Goal: Task Accomplishment & Management: Manage account settings

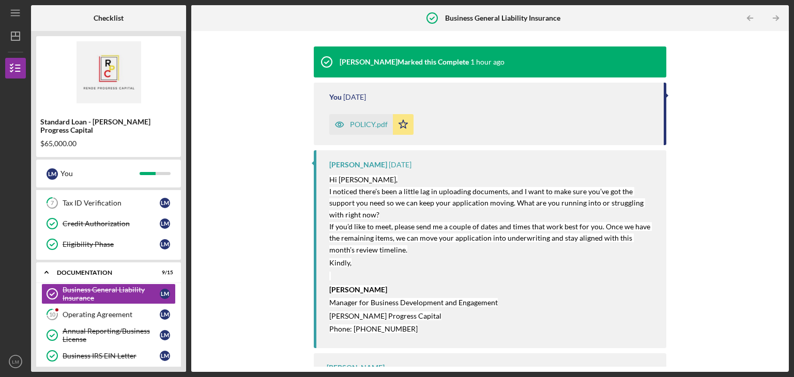
scroll to position [149, 0]
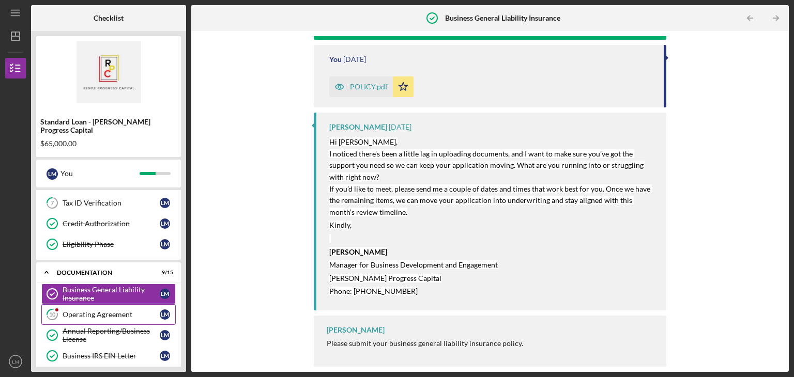
click at [113, 311] on div "Operating Agreement" at bounding box center [111, 315] width 97 height 8
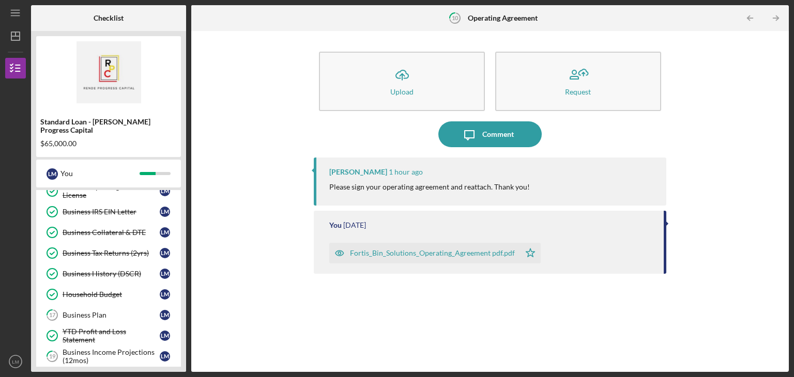
scroll to position [293, 0]
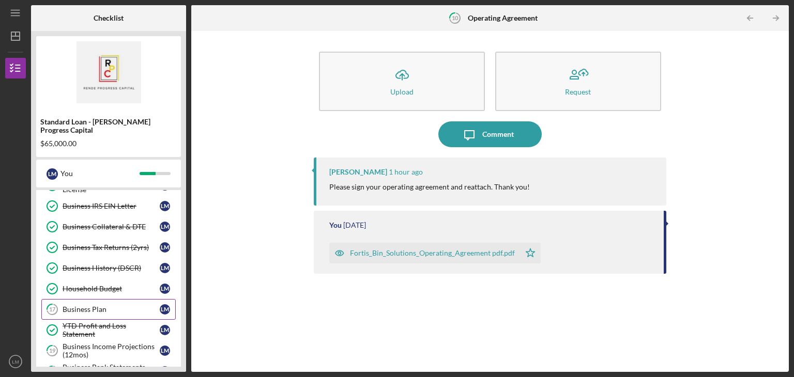
click at [104, 302] on link "17 Business Plan [PERSON_NAME]" at bounding box center [108, 309] width 134 height 21
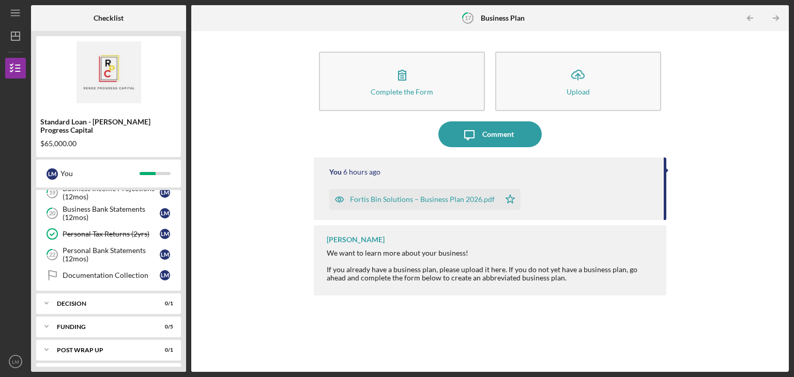
scroll to position [460, 0]
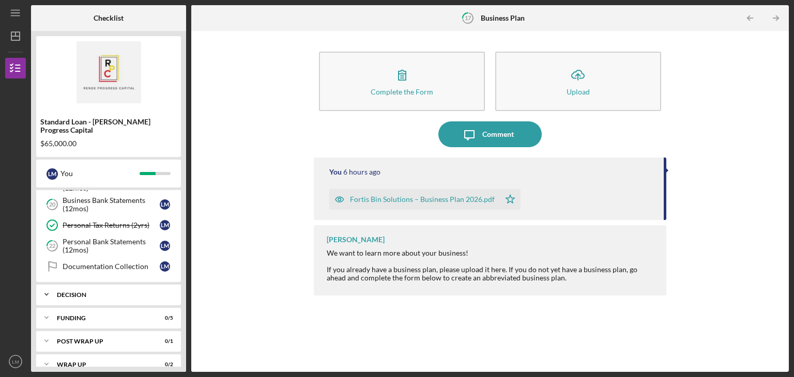
click at [152, 288] on div "Icon/Expander Decision 0 / 1" at bounding box center [108, 294] width 145 height 21
click at [155, 334] on div "Icon/Expander Funding 0 / 5" at bounding box center [108, 344] width 145 height 21
click at [389, 202] on div "Fortis Bin Solutions – Business Plan 2026.pdf" at bounding box center [422, 199] width 145 height 8
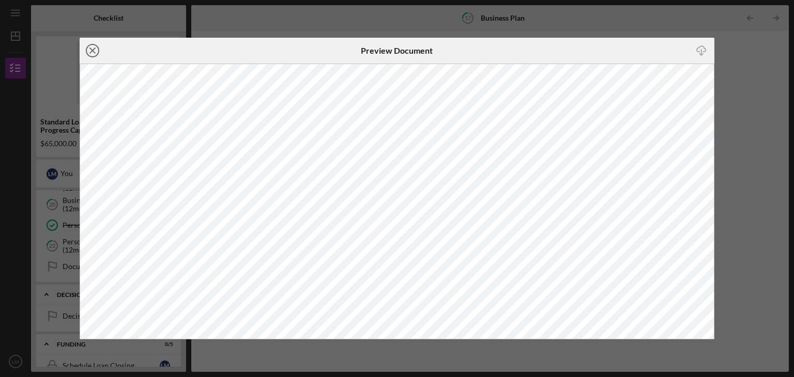
click at [85, 52] on icon "Icon/Close" at bounding box center [93, 51] width 26 height 26
